Goal: Check status: Check status

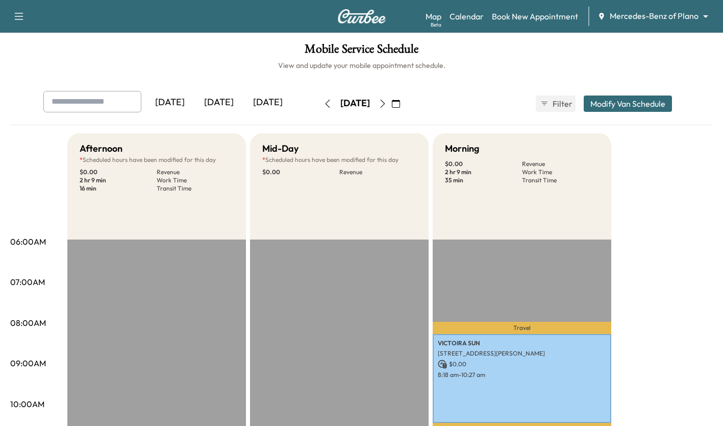
click at [387, 102] on icon "button" at bounding box center [383, 104] width 8 height 8
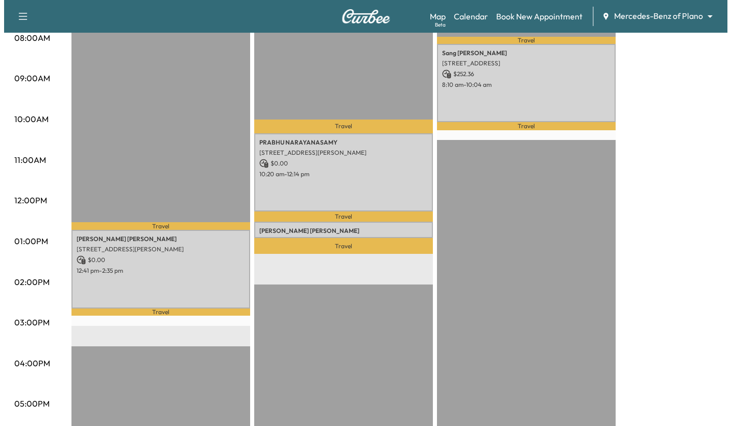
scroll to position [288, 0]
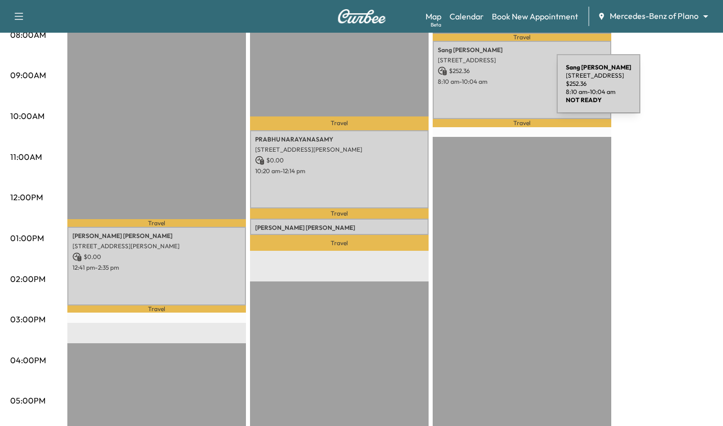
click at [480, 90] on div "[PERSON_NAME] [STREET_ADDRESS] $ 252.36 8:10 am - 10:04 am" at bounding box center [522, 80] width 179 height 78
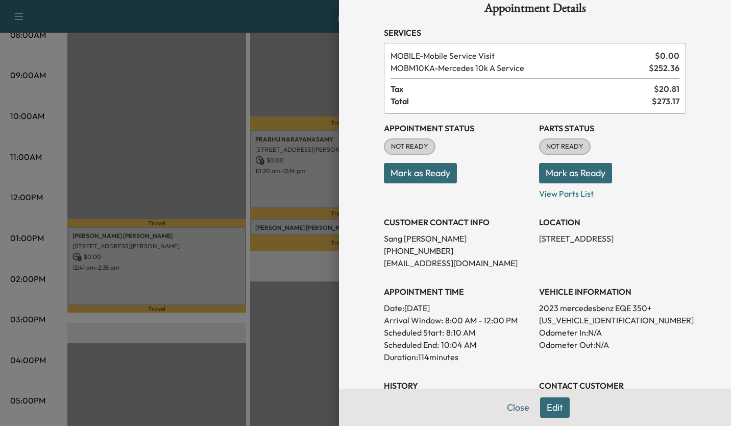
scroll to position [12, 0]
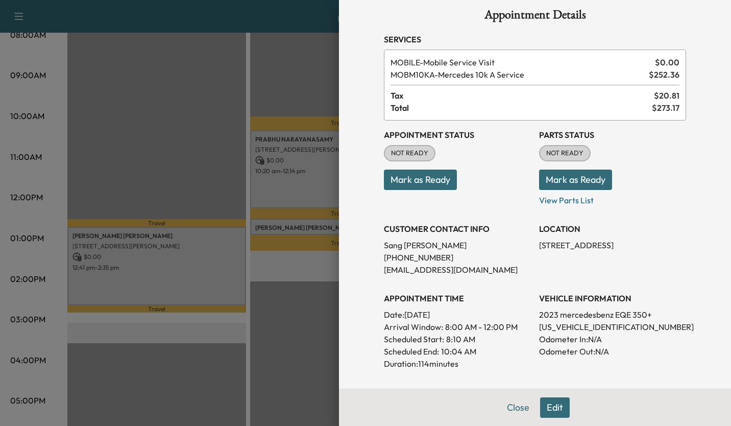
click at [196, 82] on div at bounding box center [365, 213] width 731 height 426
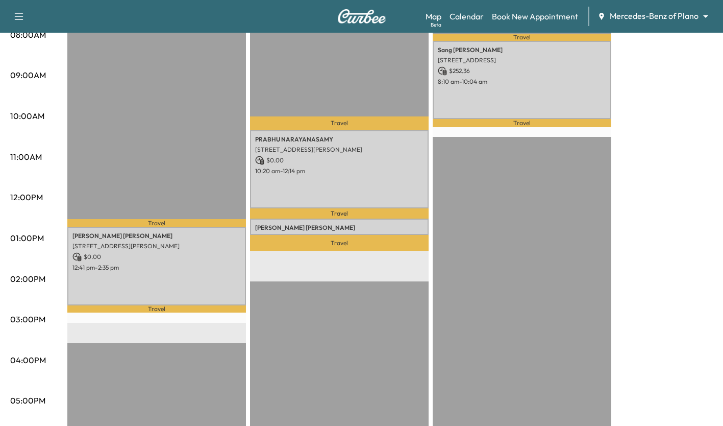
click at [353, 158] on p "$ 0.00" at bounding box center [339, 160] width 168 height 9
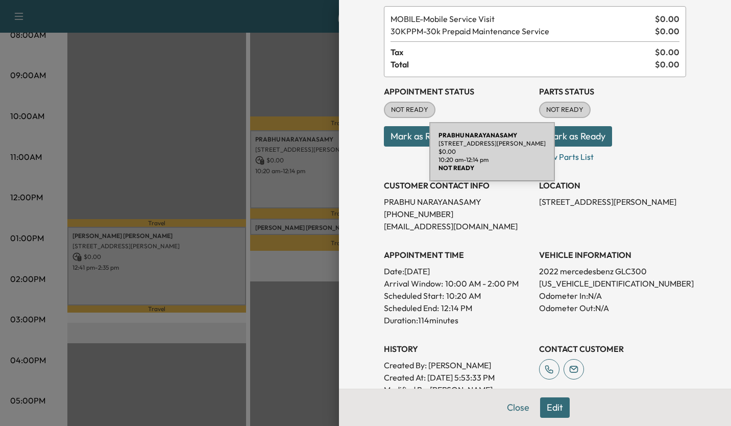
scroll to position [58, 0]
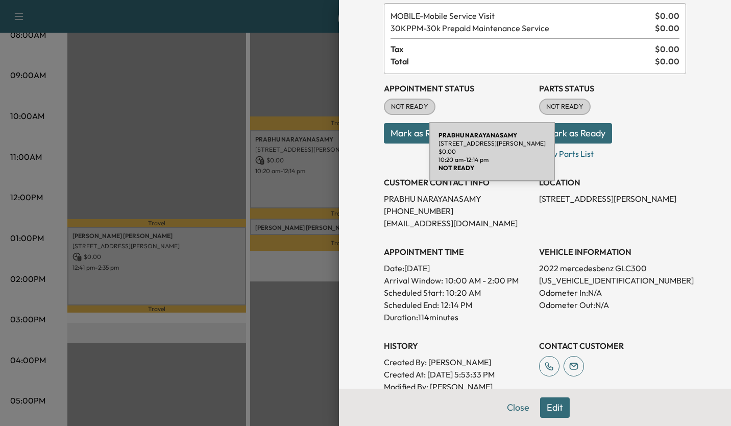
click at [131, 111] on div at bounding box center [365, 213] width 731 height 426
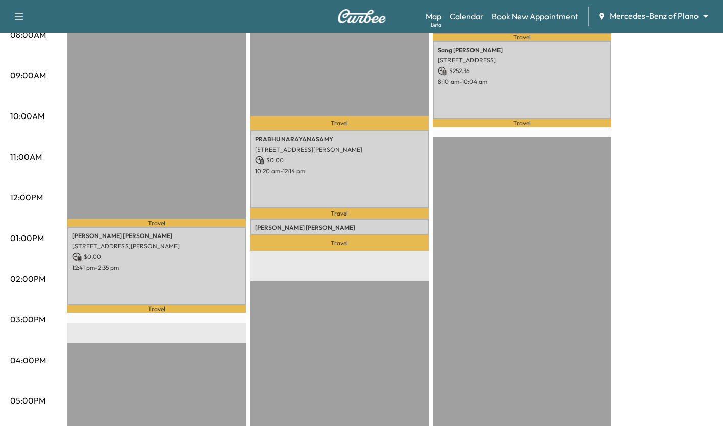
click at [178, 267] on p "12:41 pm - 2:35 pm" at bounding box center [156, 267] width 168 height 8
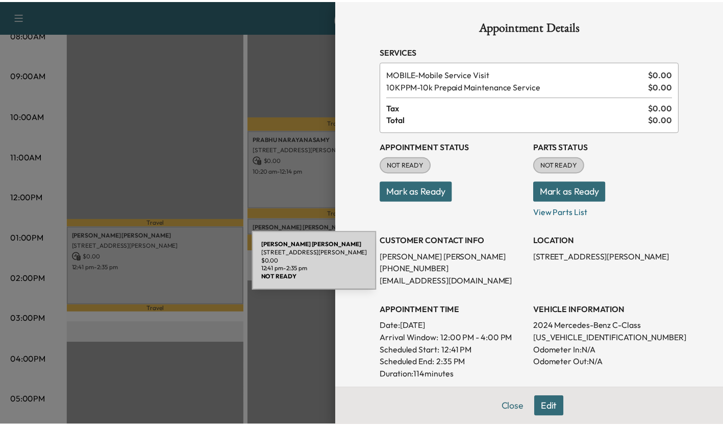
scroll to position [0, 0]
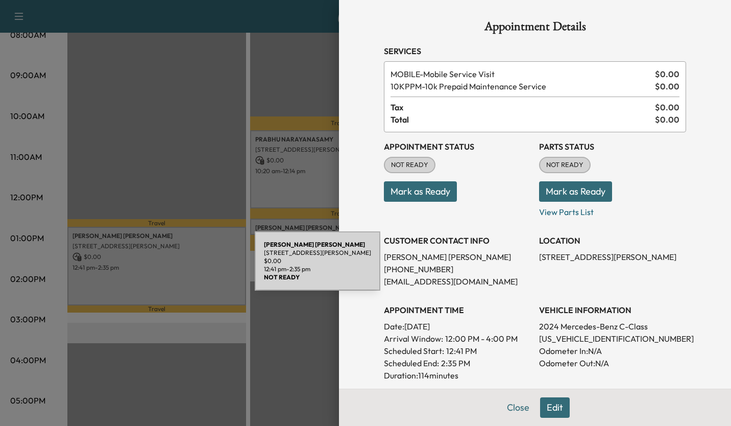
click at [146, 139] on div at bounding box center [365, 213] width 731 height 426
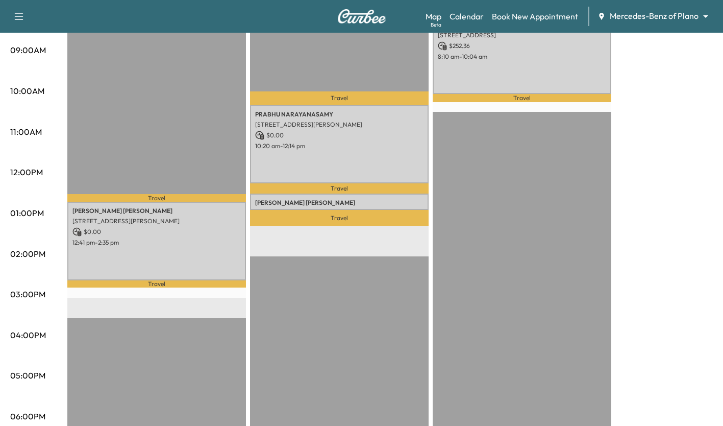
scroll to position [314, 0]
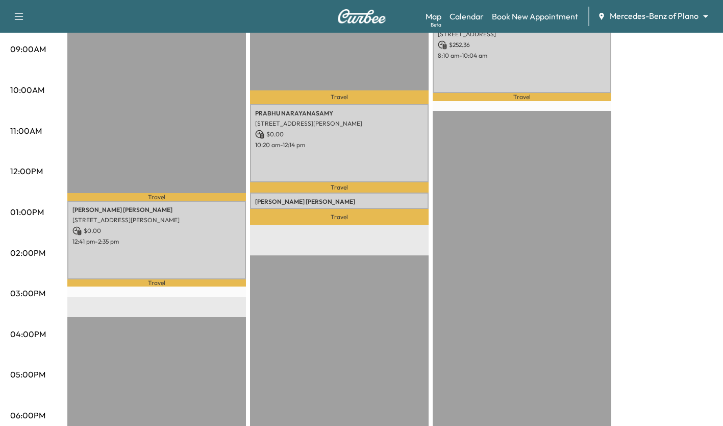
click at [369, 208] on p "[STREET_ADDRESS]" at bounding box center [339, 212] width 168 height 8
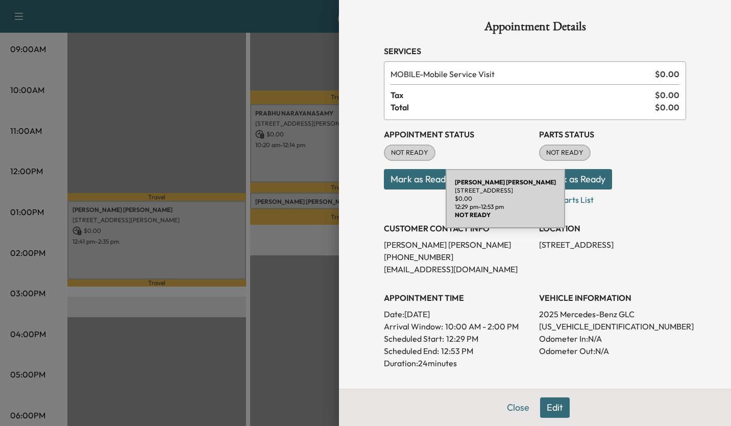
click at [240, 375] on div at bounding box center [365, 213] width 731 height 426
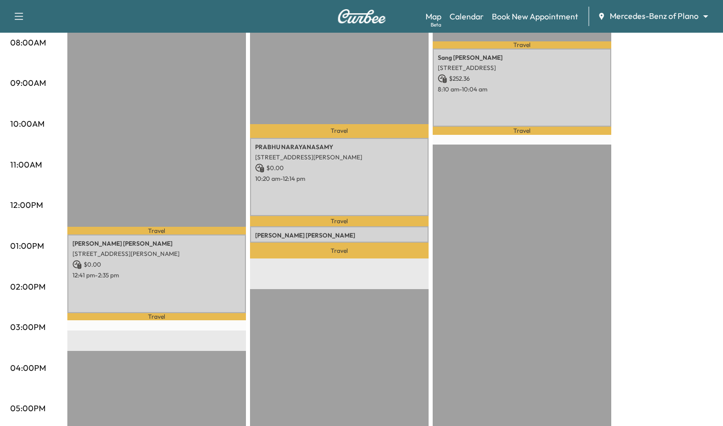
scroll to position [244, 0]
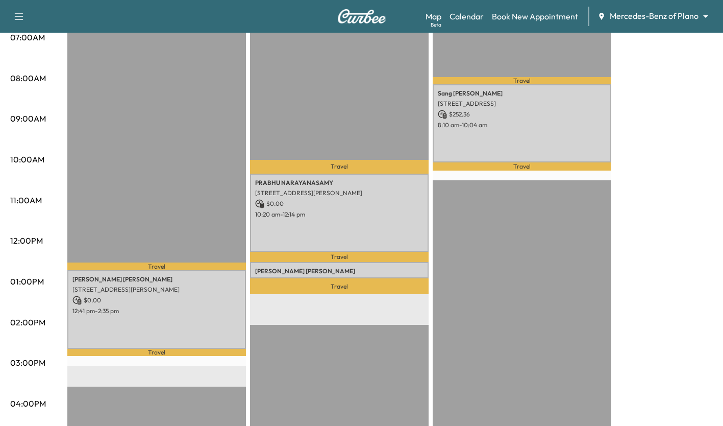
click at [633, 324] on div "Afternoon * Scheduled hours have been modified for this day $ 0.00 Revenue 1 hr…" at bounding box center [390, 272] width 646 height 766
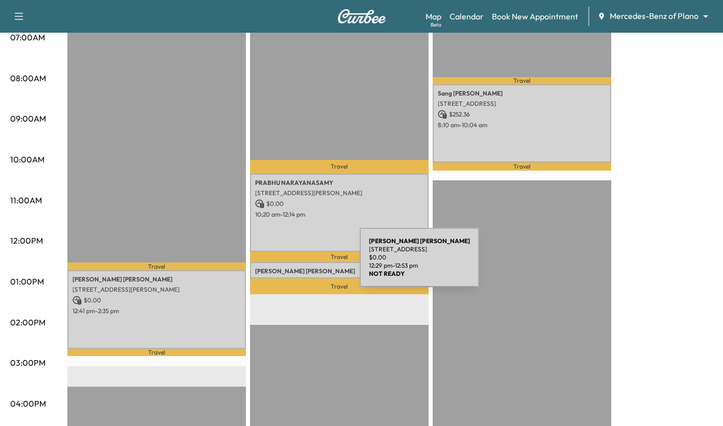
click at [283, 263] on div "[PERSON_NAME] [STREET_ADDRESS][PERSON_NAME][PERSON_NAME] $ 0.00 12:29 pm - 12:5…" at bounding box center [339, 270] width 179 height 16
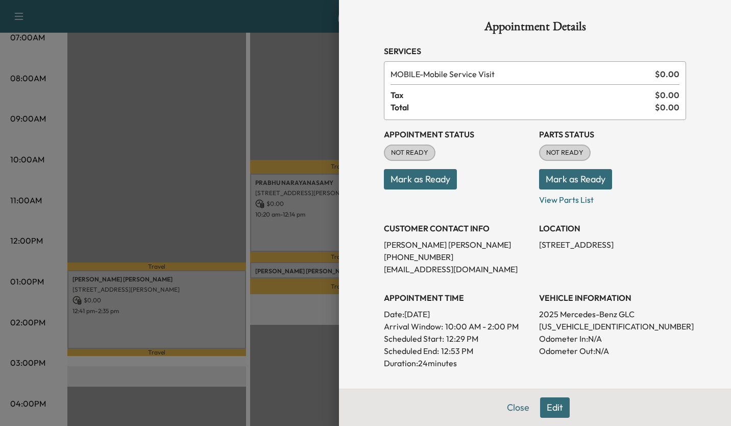
click at [203, 168] on div at bounding box center [365, 213] width 731 height 426
